Goal: Task Accomplishment & Management: Complete application form

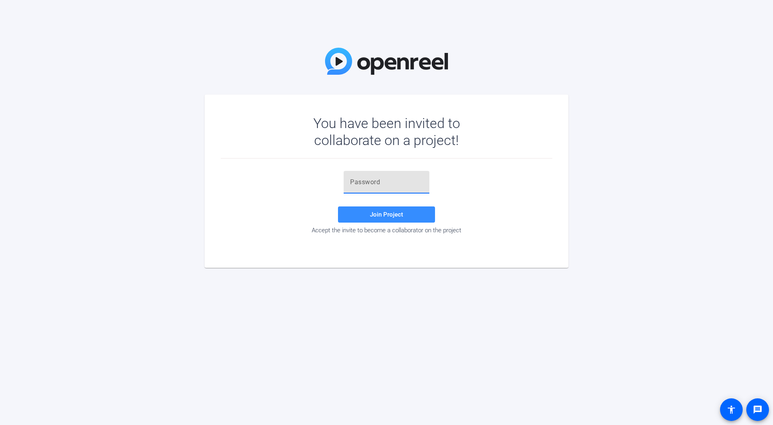
click at [354, 186] on input "text" at bounding box center [386, 183] width 73 height 10
paste input "https://capture.openreel.com/subject/MODE_OTP?otp=tyZY"
click at [369, 182] on input "https://capture.openreel.com/subject/MODE_OTP?otp=tyZY" at bounding box center [386, 183] width 73 height 10
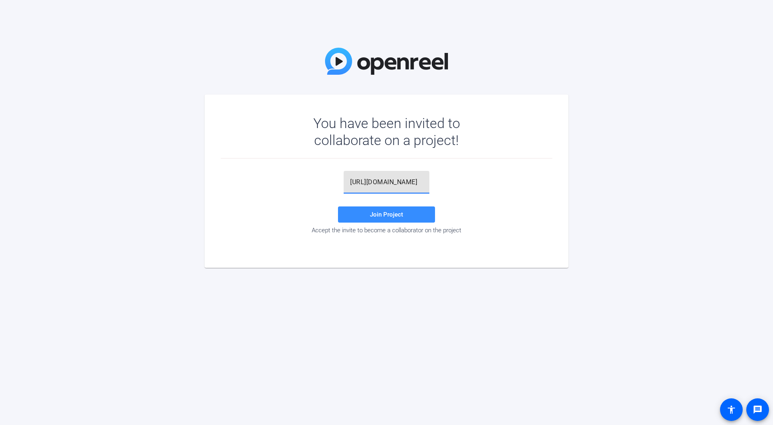
click at [369, 182] on input "https://capture.openreel.com/subject/MODE_OTP?otp=tyZY" at bounding box center [386, 183] width 73 height 10
paste input "iz@Z+i"
click at [369, 182] on input "iz@Z+i" at bounding box center [386, 183] width 73 height 10
type input "iz@Z+i"
click at [385, 210] on span at bounding box center [386, 214] width 97 height 19
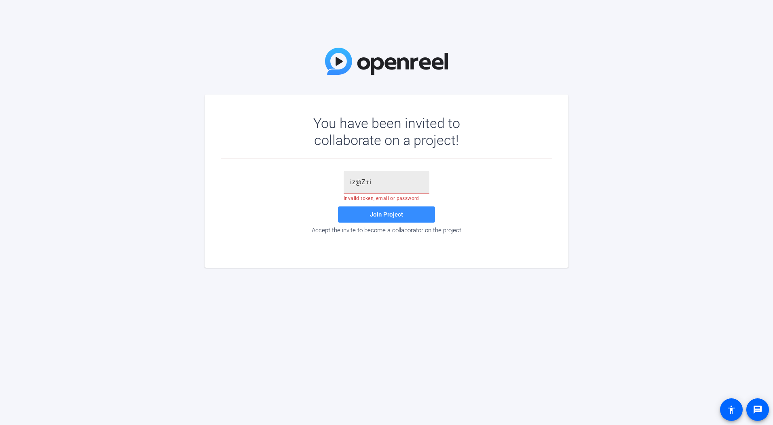
click at [349, 182] on div "iz@Z+i" at bounding box center [387, 182] width 86 height 23
click at [376, 186] on input "iz@Z+i" at bounding box center [386, 183] width 73 height 10
click at [350, 183] on div "iz@Z+i" at bounding box center [387, 182] width 86 height 23
click at [349, 181] on div "iz@Z+i" at bounding box center [387, 182] width 86 height 23
click at [403, 214] on span "Join Project" at bounding box center [386, 214] width 33 height 7
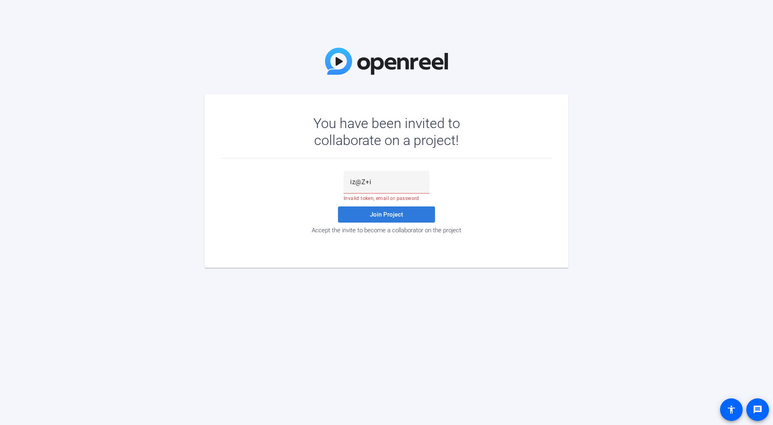
click at [403, 214] on span "Join Project" at bounding box center [386, 214] width 33 height 7
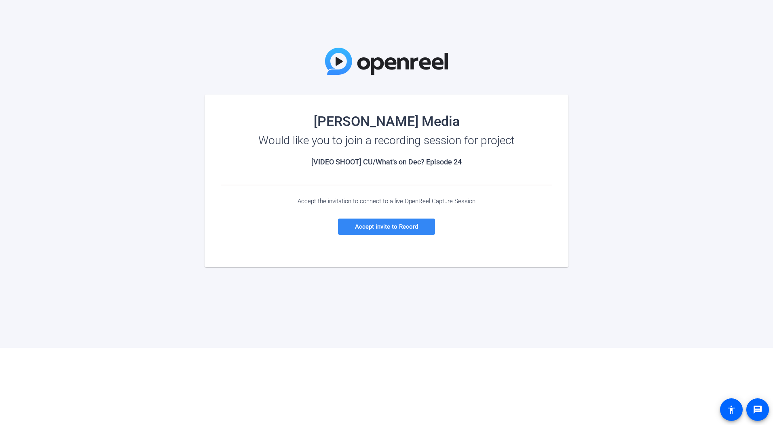
click at [400, 219] on span at bounding box center [386, 226] width 97 height 19
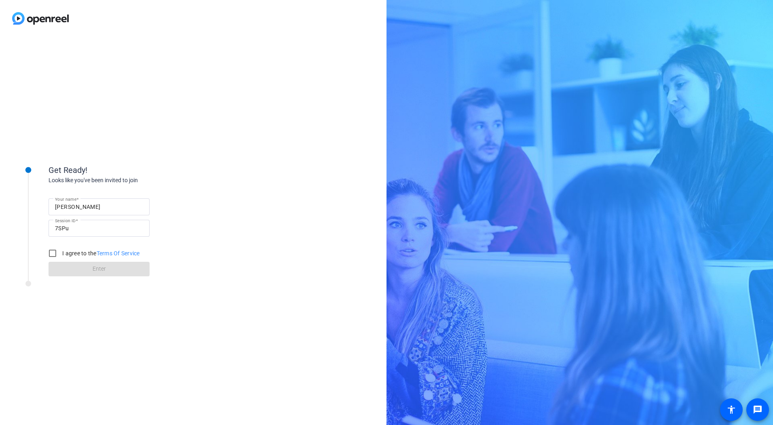
click at [623, 222] on div "Get Ready! Looks like you've been invited to join Your name [PERSON_NAME] Sessi…" at bounding box center [386, 212] width 773 height 425
click at [464, 152] on div "Get Ready! Looks like you've been invited to join Your name [PERSON_NAME] Sessi…" at bounding box center [386, 212] width 773 height 425
